Goal: Task Accomplishment & Management: Complete application form

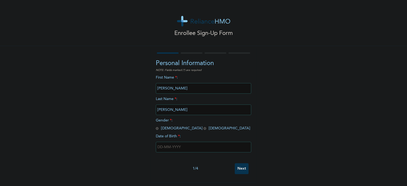
click at [156, 129] on input "radio" at bounding box center [157, 128] width 3 height 5
radio input "true"
click at [192, 111] on input "[PERSON_NAME]" at bounding box center [203, 110] width 95 height 11
click at [170, 145] on input "text" at bounding box center [203, 147] width 95 height 11
select select "9"
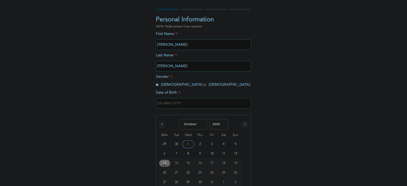
scroll to position [54, 0]
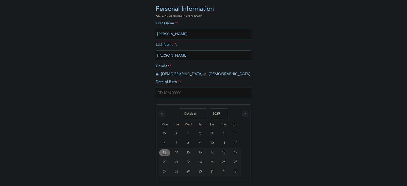
click at [221, 113] on select "2025 2024 2023 2022 2021 2020 2019 2018 2017 2016 2015 2014 2013 2012 2011 2010…" at bounding box center [219, 114] width 19 height 11
select select "1999"
click at [210, 109] on select "2025 2024 2023 2022 2021 2020 2019 2018 2017 2016 2015 2014 2013 2012 2011 2010…" at bounding box center [219, 114] width 19 height 11
click at [197, 113] on select "January February March April May June July August September October November De…" at bounding box center [193, 114] width 28 height 11
select select "4"
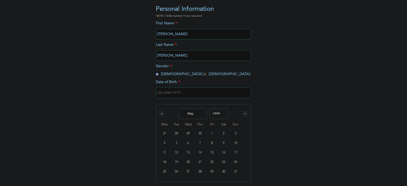
click at [179, 109] on select "January February March April May June July August September October November De…" at bounding box center [193, 114] width 28 height 11
type input "[DATE]"
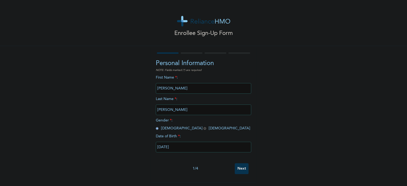
scroll to position [0, 0]
click at [238, 168] on input "Next" at bounding box center [242, 169] width 14 height 11
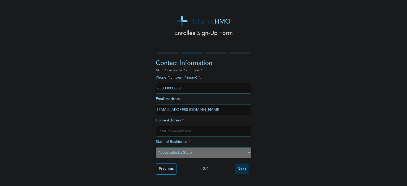
click at [184, 88] on input "phone" at bounding box center [203, 88] width 95 height 11
click at [206, 92] on input "phone" at bounding box center [203, 88] width 95 height 11
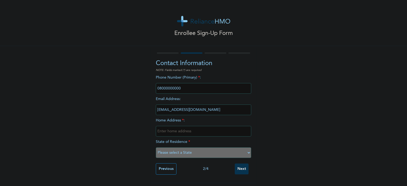
click at [202, 90] on input "phone" at bounding box center [203, 88] width 95 height 11
click at [175, 88] on input "phone" at bounding box center [203, 88] width 95 height 11
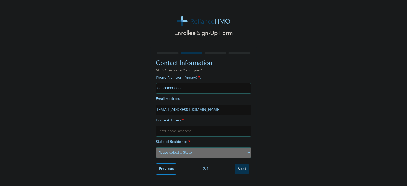
click at [175, 88] on input "phone" at bounding box center [203, 88] width 95 height 11
click at [200, 91] on input "phone" at bounding box center [203, 88] width 95 height 11
click at [198, 91] on input "phone" at bounding box center [203, 88] width 95 height 11
click at [173, 112] on input "[EMAIL_ADDRESS][DOMAIN_NAME]" at bounding box center [203, 110] width 95 height 11
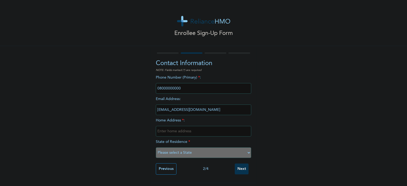
click at [171, 89] on input "phone" at bounding box center [203, 88] width 95 height 11
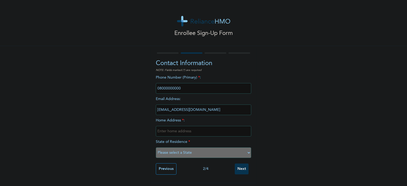
click at [180, 132] on input "text" at bounding box center [203, 131] width 95 height 11
click at [180, 88] on input "phone" at bounding box center [203, 88] width 95 height 11
click at [177, 132] on input "text" at bounding box center [203, 131] width 95 height 11
click at [195, 151] on select "Please select a State [PERSON_NAME] (FCT) [PERSON_NAME] Ibom [GEOGRAPHIC_DATA] …" at bounding box center [203, 153] width 95 height 11
select select "25"
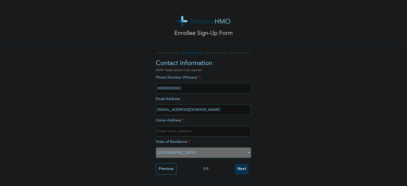
click at [156, 148] on select "Please select a State [PERSON_NAME] (FCT) [PERSON_NAME] Ibom [GEOGRAPHIC_DATA] …" at bounding box center [203, 153] width 95 height 11
click at [186, 133] on input "text" at bounding box center [203, 131] width 95 height 11
type input "no 16 remelekin street tipper ketu"
click at [242, 167] on input "Next" at bounding box center [242, 169] width 14 height 11
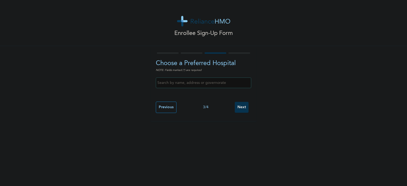
click at [206, 85] on input "text" at bounding box center [203, 83] width 95 height 11
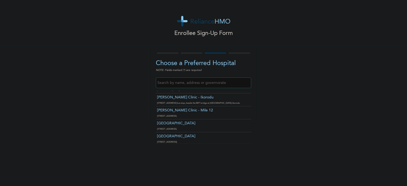
scroll to position [27, 0]
click at [187, 154] on div "Enrollee Sign-Up Form Choose a Preferred Hospital NOTE: Fields marked (*) are r…" at bounding box center [203, 93] width 407 height 186
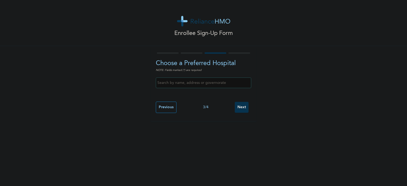
click at [242, 108] on input "Next" at bounding box center [242, 107] width 14 height 11
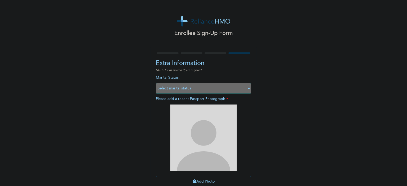
click at [200, 87] on select "Select marital status [DEMOGRAPHIC_DATA] Married [DEMOGRAPHIC_DATA] Widow/[DEMO…" at bounding box center [203, 88] width 95 height 11
select select "1"
click at [156, 83] on select "Select marital status [DEMOGRAPHIC_DATA] Married [DEMOGRAPHIC_DATA] Widow/[DEMO…" at bounding box center [203, 88] width 95 height 11
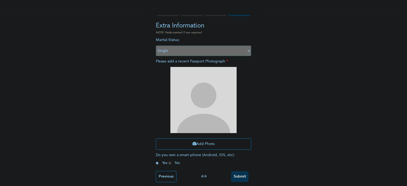
scroll to position [46, 0]
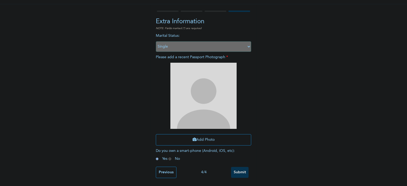
click at [240, 169] on input "Submit" at bounding box center [240, 172] width 18 height 11
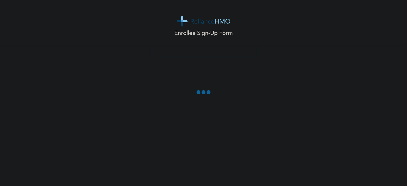
scroll to position [16, 0]
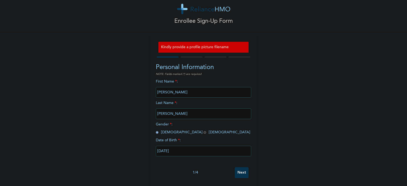
click at [239, 168] on input "Next" at bounding box center [242, 173] width 14 height 11
select select "25"
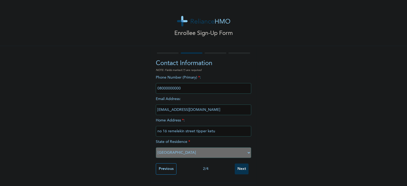
scroll to position [0, 0]
click at [239, 167] on input "Next" at bounding box center [242, 169] width 14 height 11
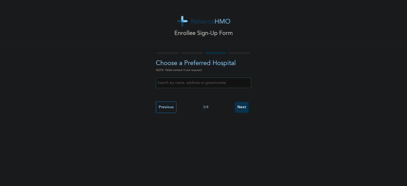
click at [241, 109] on input "Next" at bounding box center [242, 107] width 14 height 11
select select "1"
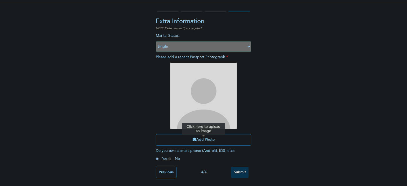
scroll to position [46, 0]
click at [204, 134] on button "Add Photo" at bounding box center [203, 139] width 95 height 11
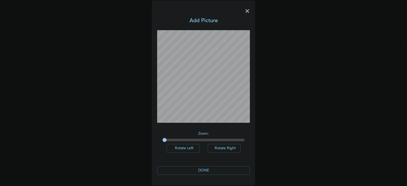
scroll to position [0, 0]
drag, startPoint x: 162, startPoint y: 140, endPoint x: 209, endPoint y: 145, distance: 47.5
type input "1.58"
click at [209, 142] on input "range" at bounding box center [204, 140] width 82 height 4
click at [206, 172] on button "DONE" at bounding box center [203, 171] width 93 height 9
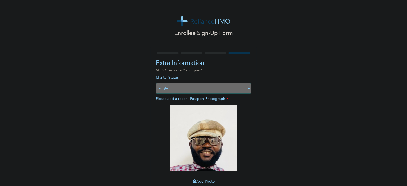
scroll to position [46, 0]
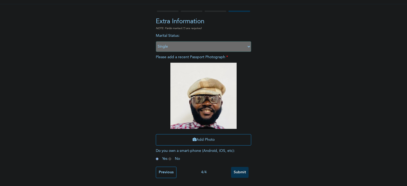
click at [240, 169] on input "Submit" at bounding box center [240, 172] width 18 height 11
